Goal: Task Accomplishment & Management: Manage account settings

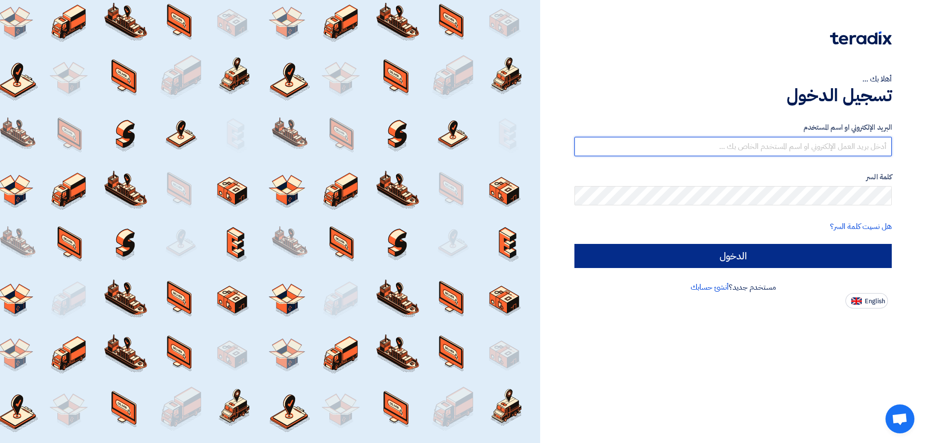
type input "[EMAIL_ADDRESS][DOMAIN_NAME]"
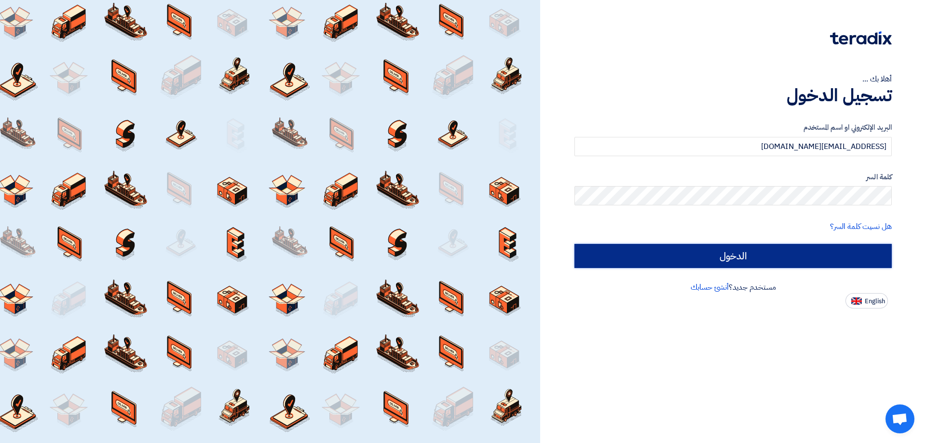
click at [726, 247] on input "الدخول" at bounding box center [733, 256] width 317 height 24
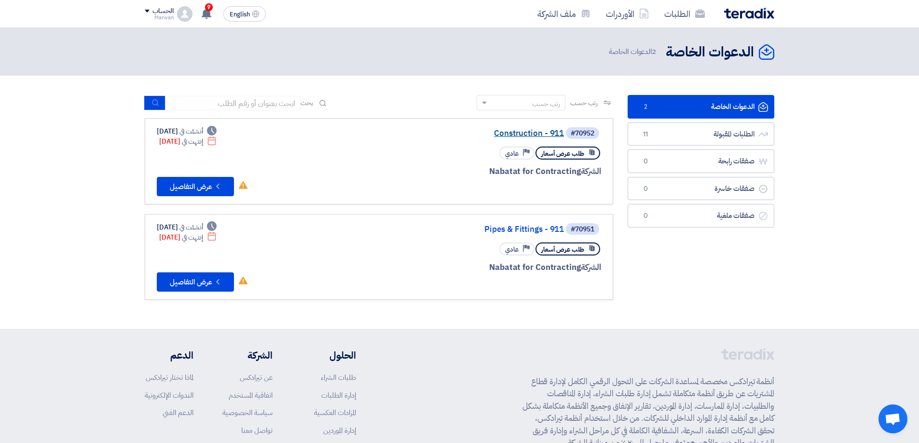
click at [517, 136] on link "Construction - 911" at bounding box center [467, 133] width 193 height 9
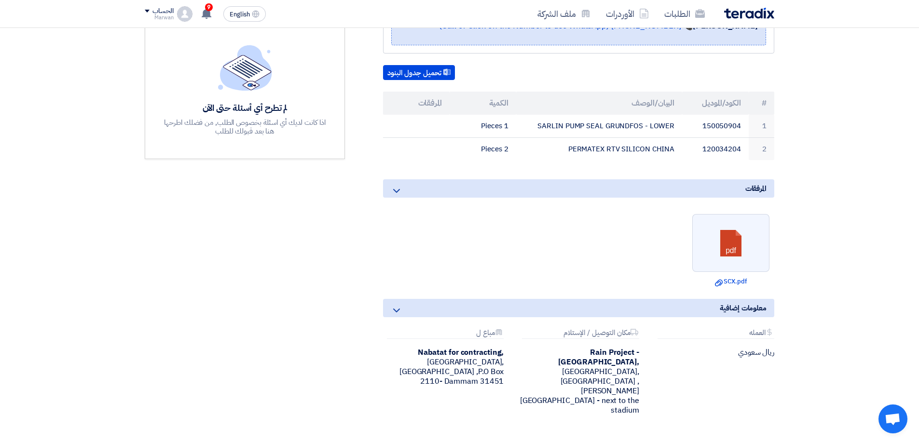
scroll to position [225, 0]
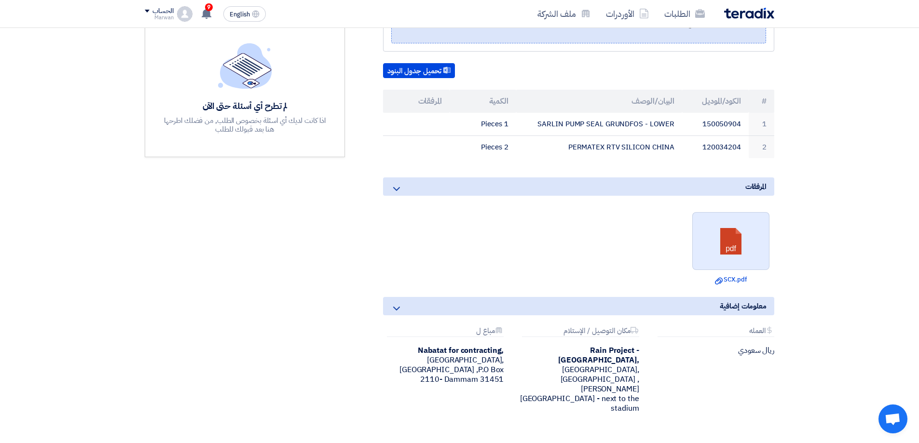
click at [704, 243] on link at bounding box center [731, 242] width 77 height 58
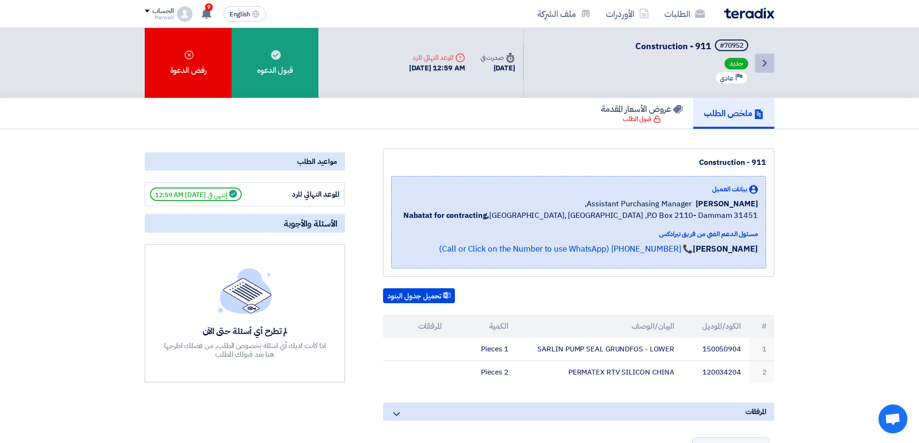
click at [761, 62] on icon "Back" at bounding box center [765, 63] width 12 height 12
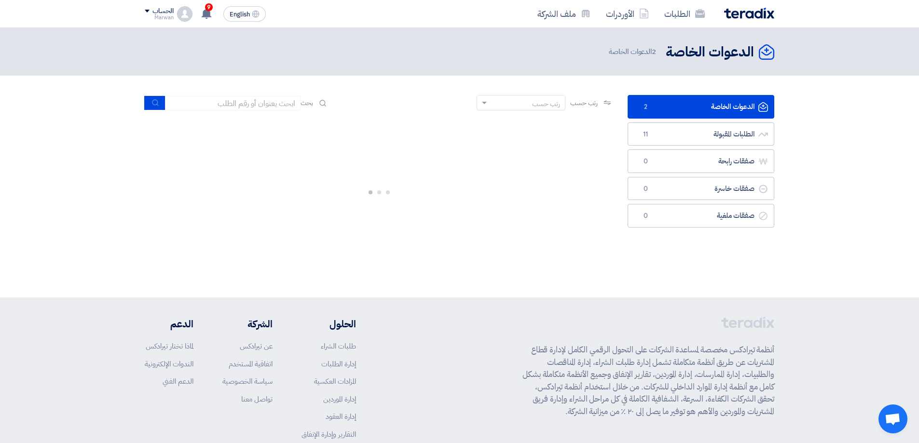
click at [707, 107] on link "الدعوات الخاصة الدعوات الخاصة 2" at bounding box center [701, 107] width 147 height 24
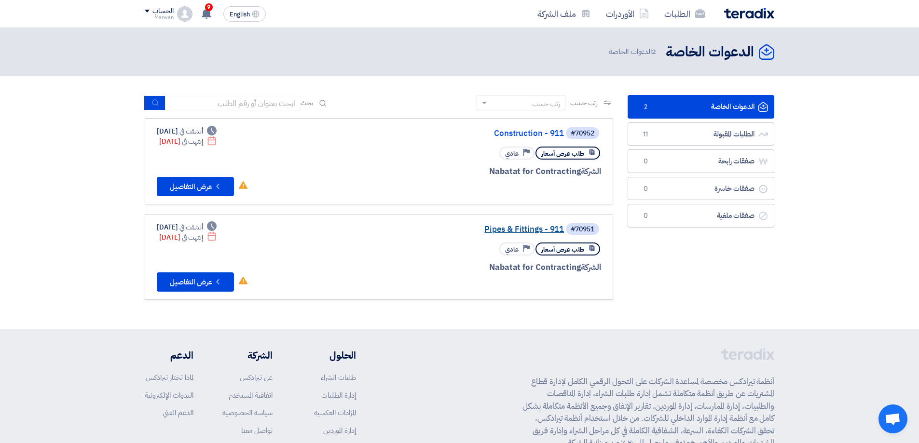
click at [508, 229] on link "Pipes & Fittings - 911" at bounding box center [467, 229] width 193 height 9
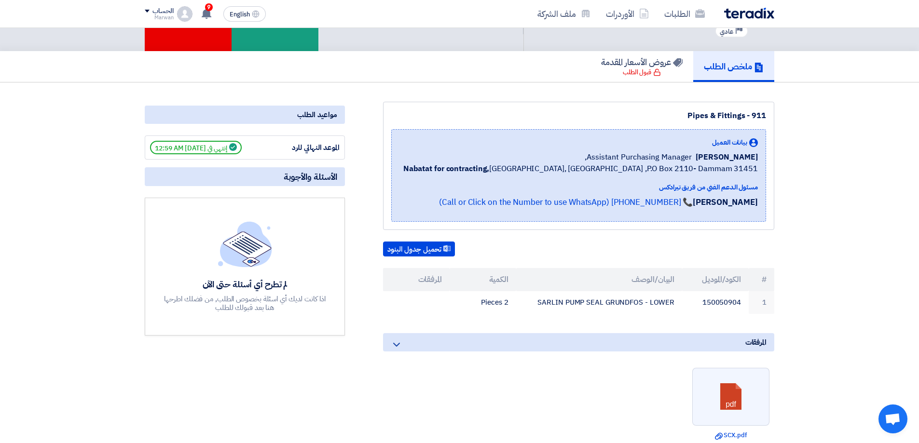
scroll to position [64, 0]
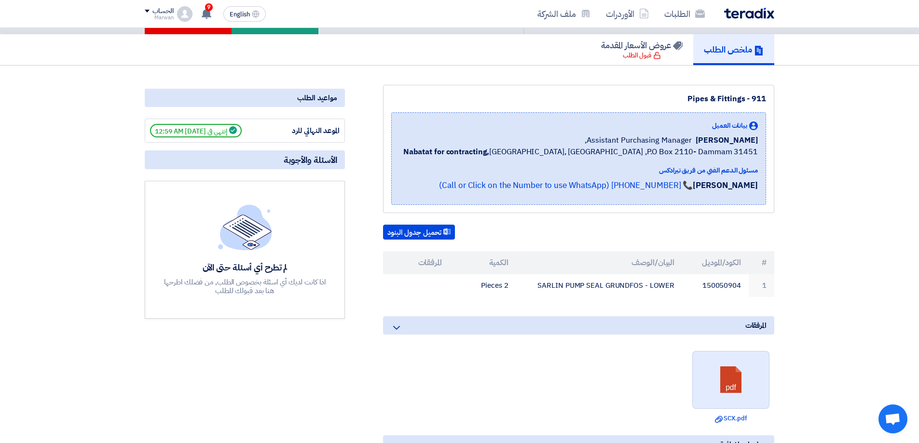
click at [729, 371] on link at bounding box center [731, 381] width 77 height 58
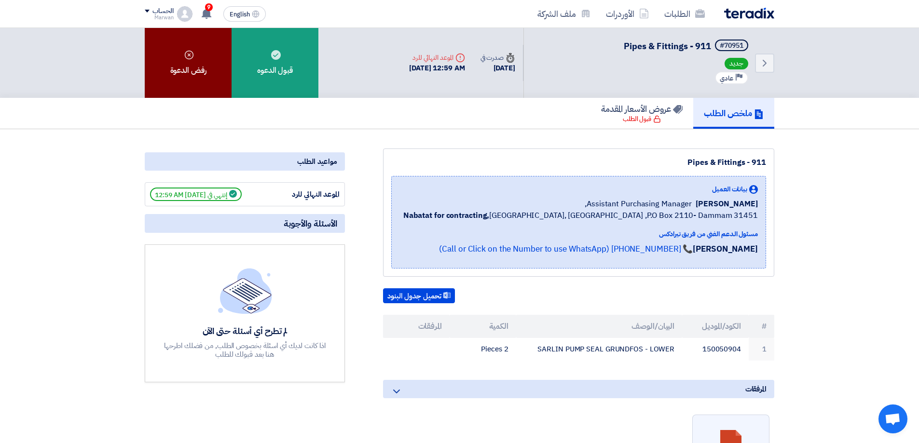
click at [211, 68] on div "رفض الدعوة" at bounding box center [188, 63] width 87 height 70
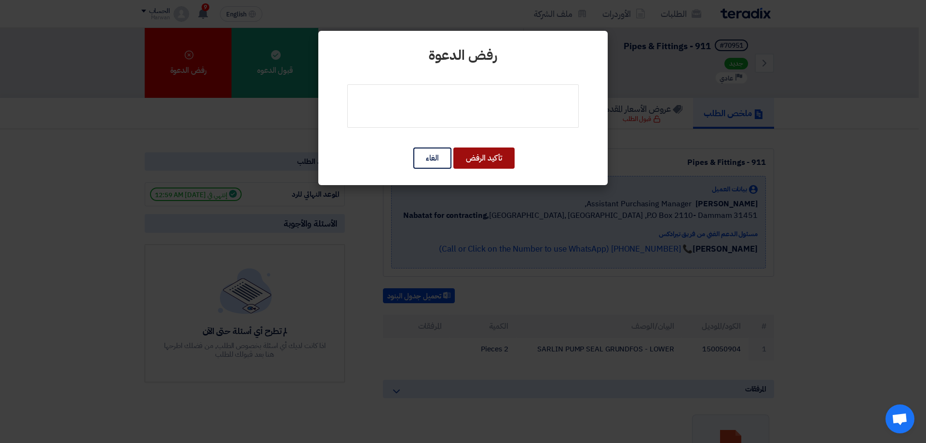
click at [494, 162] on button "تأكيد الرفض" at bounding box center [483, 158] width 61 height 21
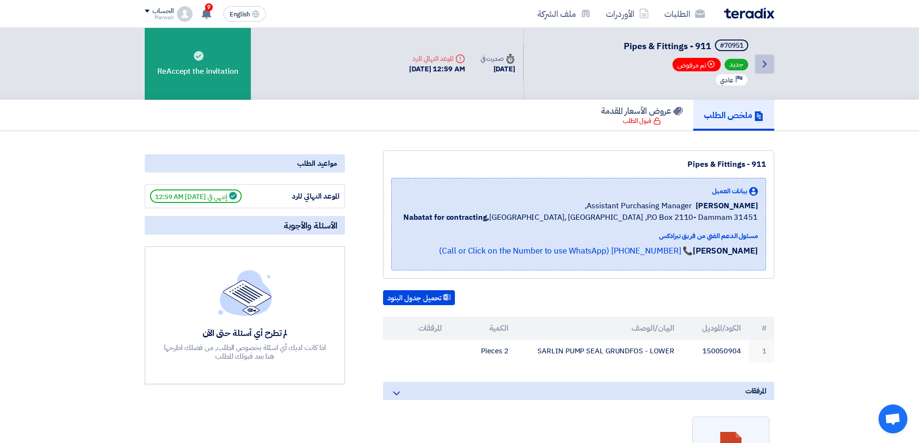
click at [765, 63] on use at bounding box center [765, 64] width 4 height 7
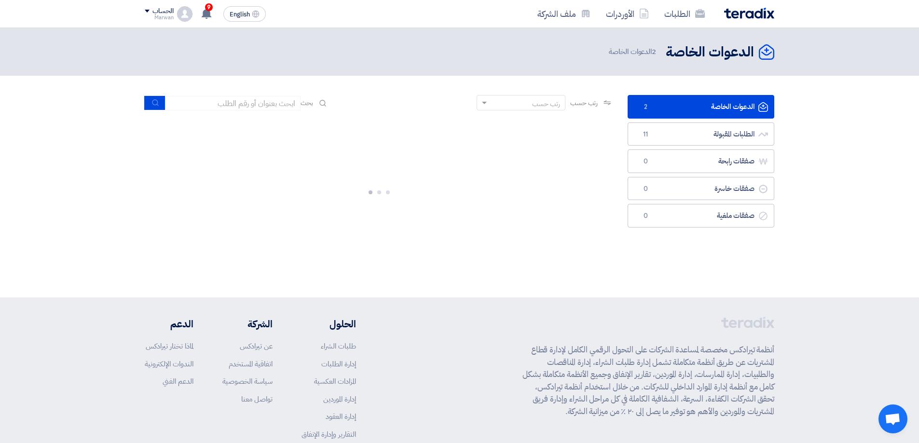
click at [692, 110] on link "الدعوات الخاصة الدعوات الخاصة 2" at bounding box center [701, 107] width 147 height 24
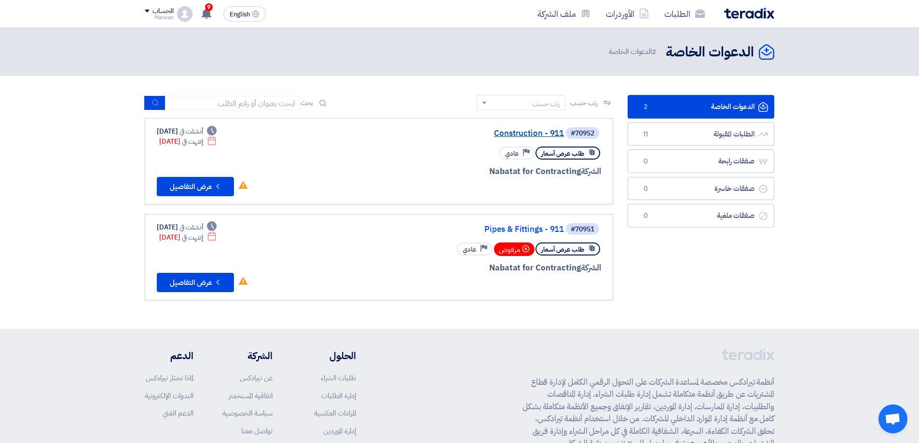
click at [524, 136] on link "Construction - 911" at bounding box center [467, 133] width 193 height 9
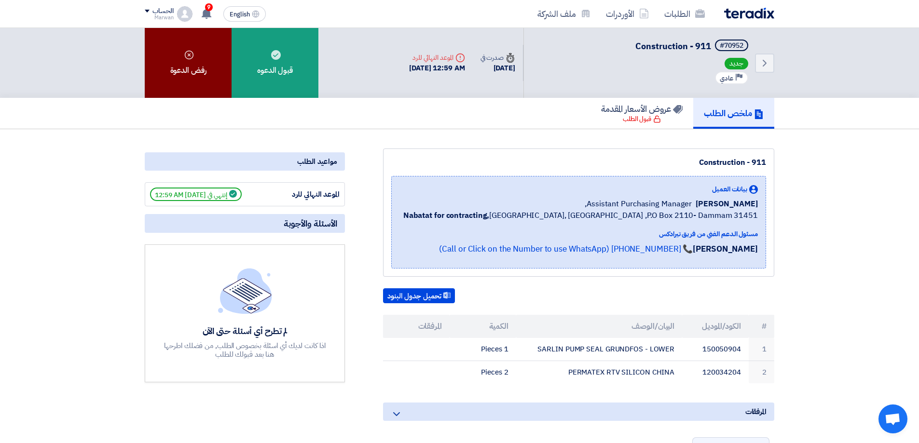
click at [214, 70] on div "رفض الدعوة" at bounding box center [188, 63] width 87 height 70
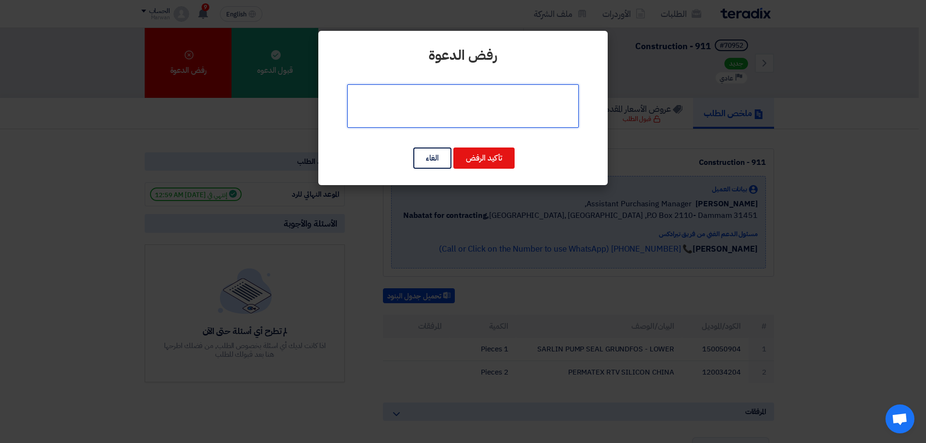
click at [406, 98] on textarea at bounding box center [463, 105] width 232 height 43
type textarea "G"
type textarea "لا تخص قطع غيار المركبات من نوع مركبات ميتسوبيشي وشاحنات فوزو"
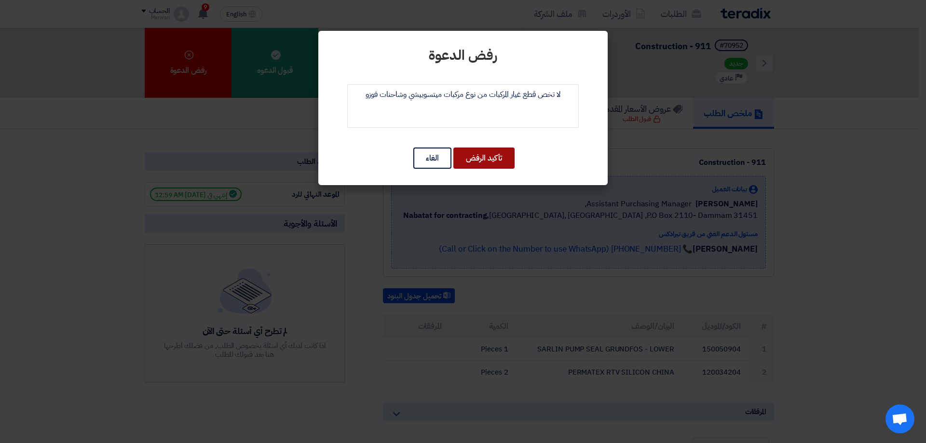
click at [483, 161] on button "تأكيد الرفض" at bounding box center [483, 158] width 61 height 21
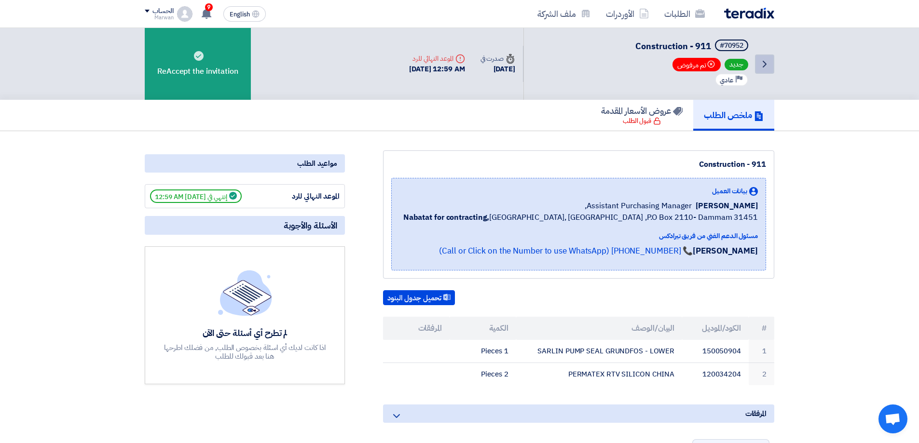
click at [760, 67] on icon "Back" at bounding box center [765, 64] width 12 height 12
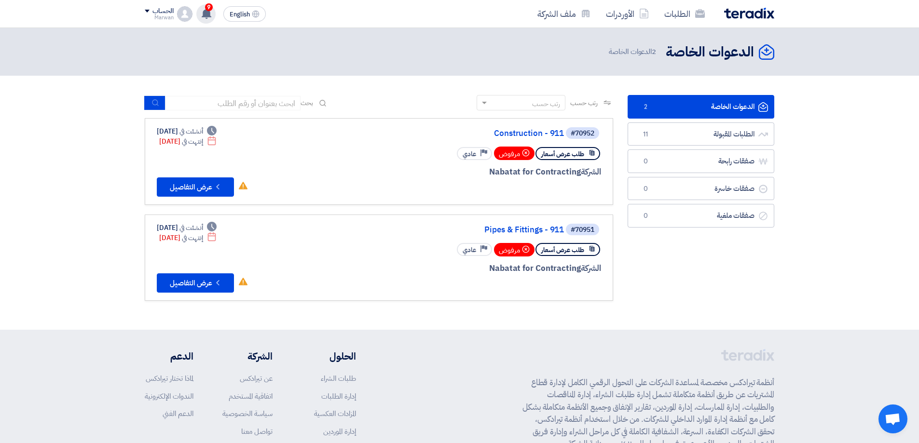
click at [207, 14] on use at bounding box center [207, 13] width 10 height 11
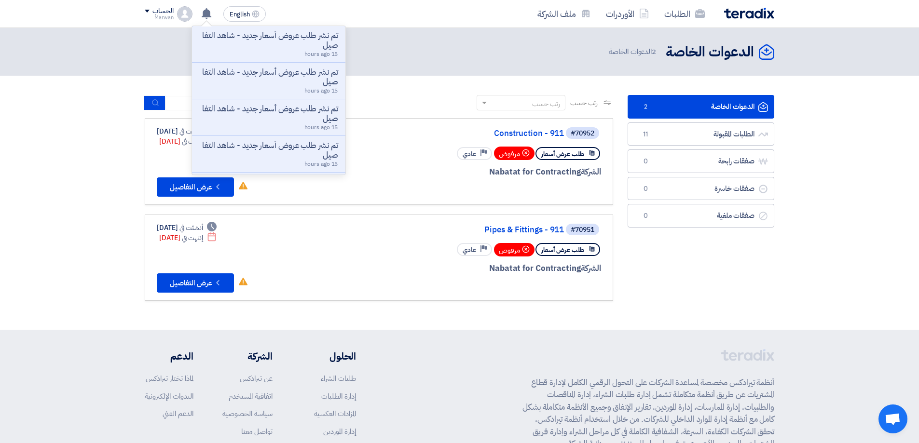
click at [116, 52] on header "الدعوات الخاصة الدعوات الخاصة 2 الدعوات الخاصة" at bounding box center [459, 52] width 919 height 48
